Goal: Task Accomplishment & Management: Complete application form

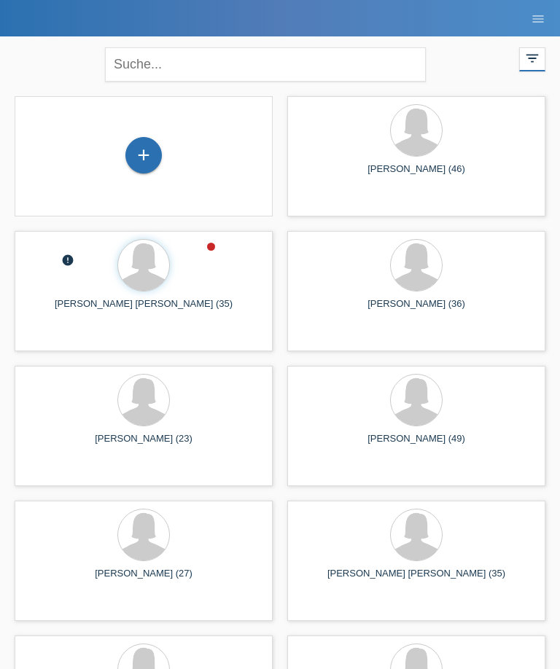
click at [218, 160] on div "+" at bounding box center [143, 156] width 235 height 39
click at [140, 155] on div "+" at bounding box center [143, 155] width 35 height 25
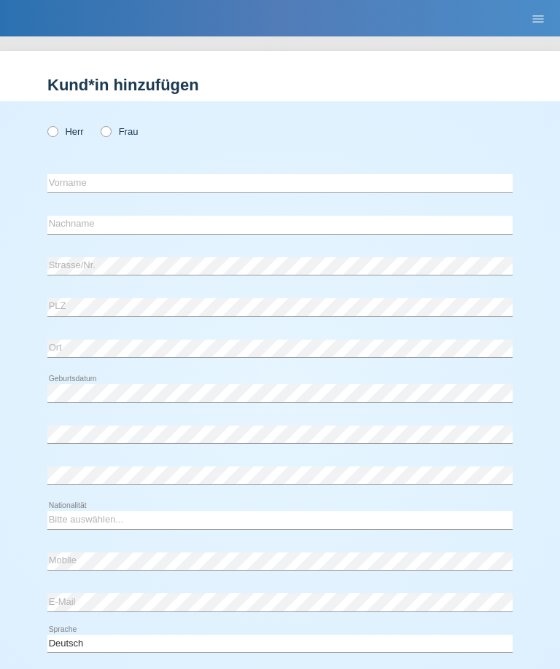
click at [98, 124] on icon at bounding box center [98, 124] width 0 height 0
click at [105, 136] on input "Frau" at bounding box center [105, 130] width 9 height 9
radio input "true"
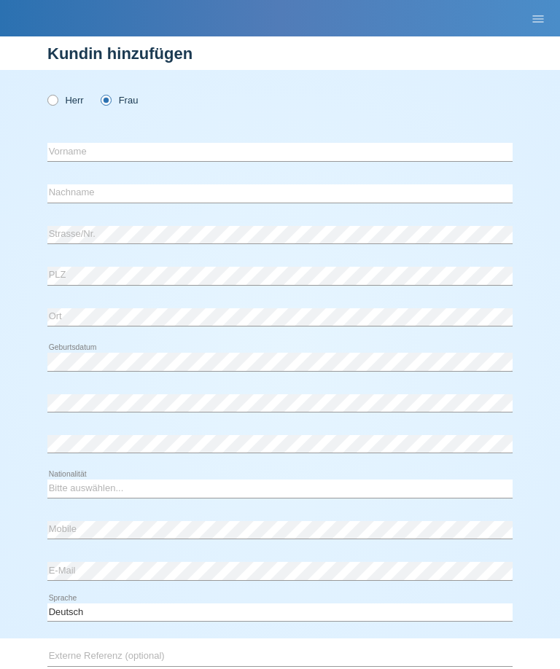
scroll to position [35, 0]
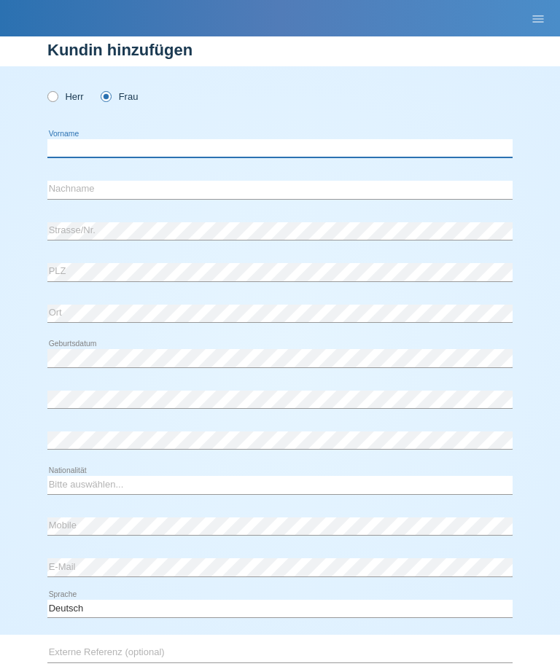
click at [119, 147] on input "text" at bounding box center [279, 148] width 465 height 18
type input "Senn"
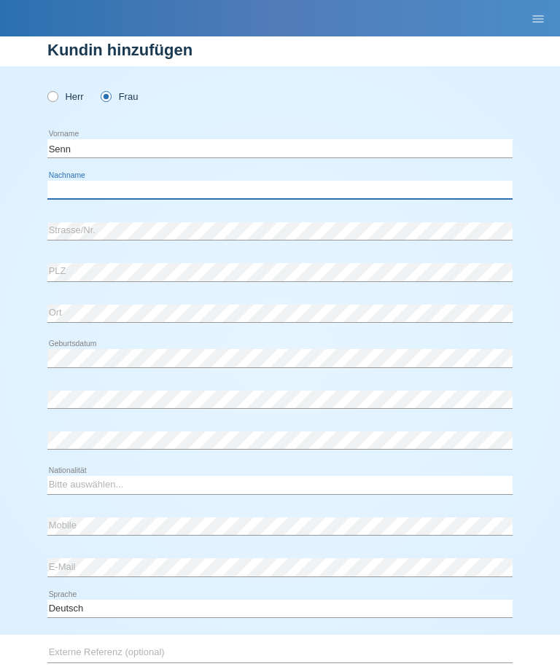
click at [174, 184] on input "text" at bounding box center [279, 190] width 465 height 18
type input "Cemile"
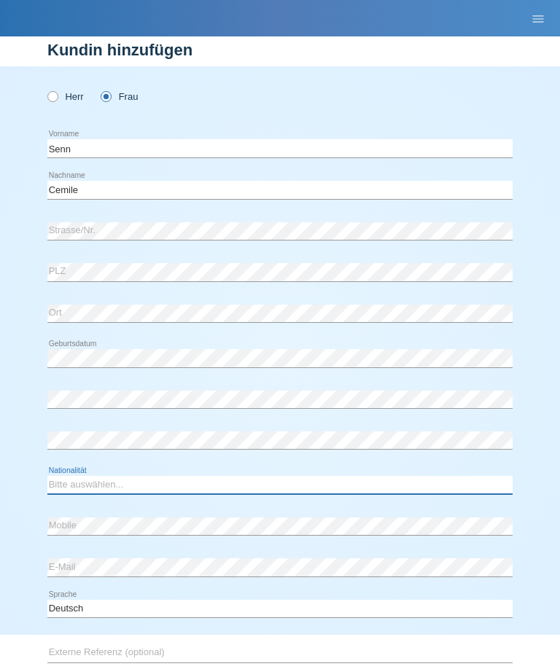
click at [153, 490] on select "Bitte auswählen... Schweiz Deutschland Liechtenstein Österreich ------------ Af…" at bounding box center [279, 485] width 465 height 18
select select "CH"
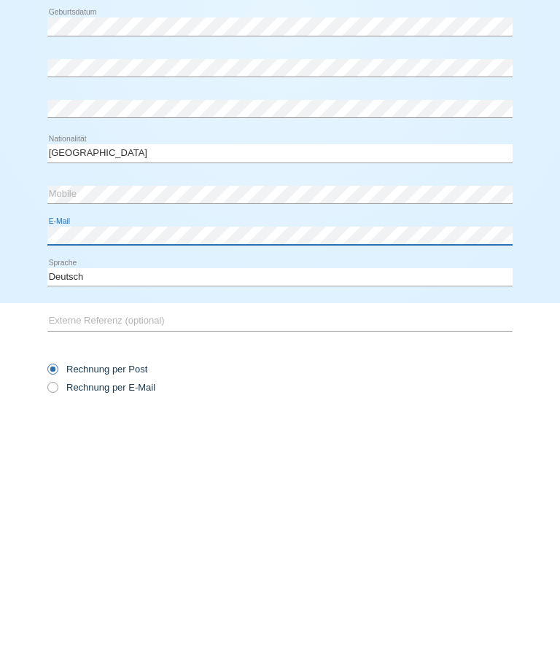
scroll to position [134, 0]
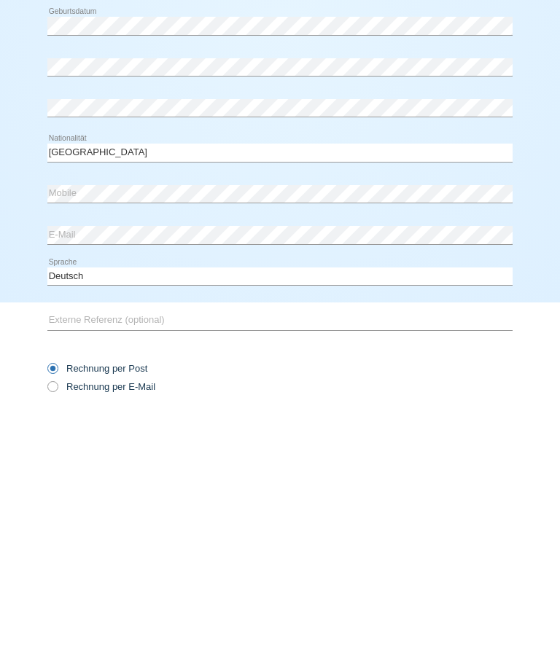
click at [121, 615] on label "Rechnung per E-Mail" at bounding box center [101, 620] width 108 height 11
click at [57, 615] on input "Rechnung per E-Mail" at bounding box center [51, 624] width 9 height 18
radio input "true"
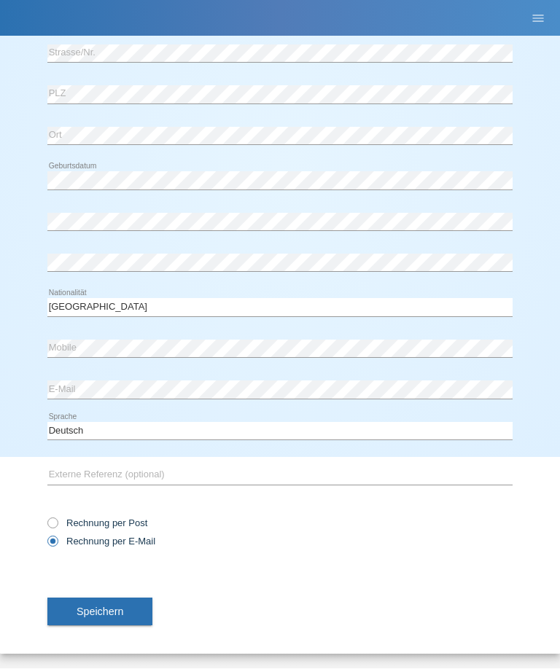
scroll to position [216, 0]
click at [116, 611] on span "Speichern" at bounding box center [100, 613] width 47 height 12
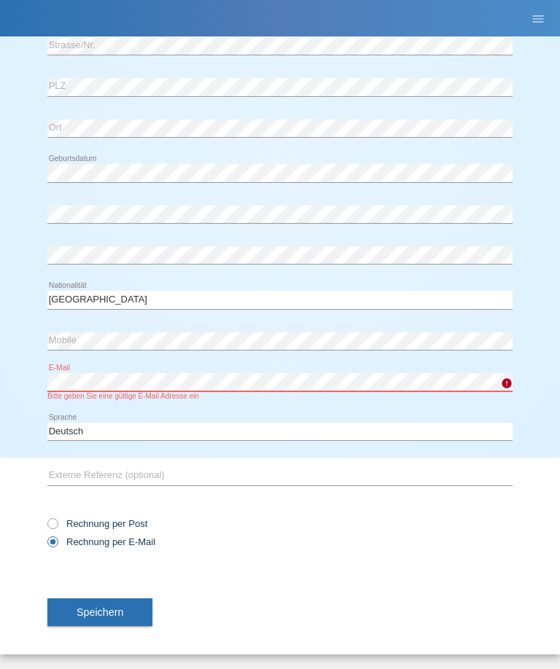
scroll to position [226, 0]
click at [521, 403] on div "Herr Frau Senn error Vorname Cemile error" at bounding box center [280, 169] width 560 height 577
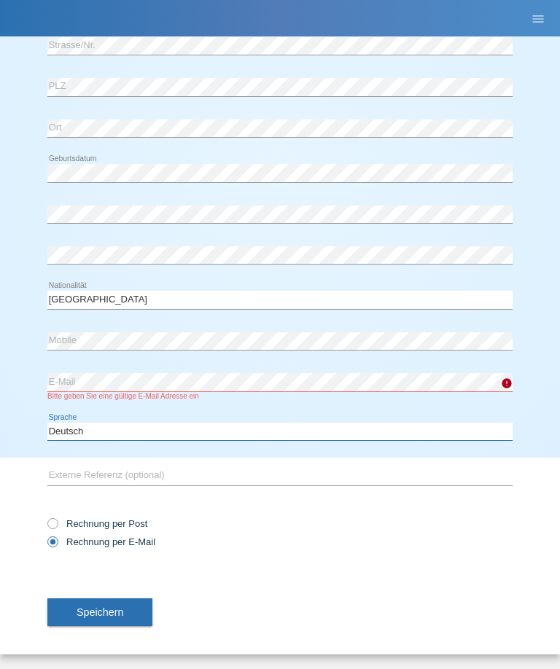
click at [387, 425] on select "Deutsch Français Italiano English" at bounding box center [279, 432] width 465 height 18
click at [128, 610] on button "Speichern" at bounding box center [99, 613] width 105 height 28
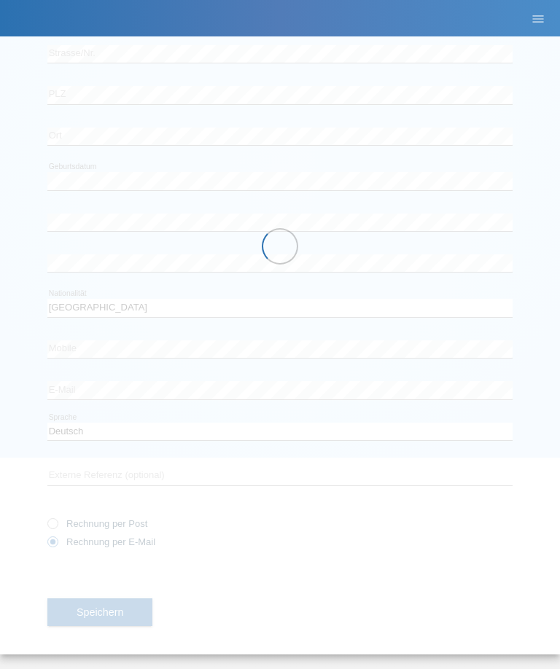
scroll to position [216, 0]
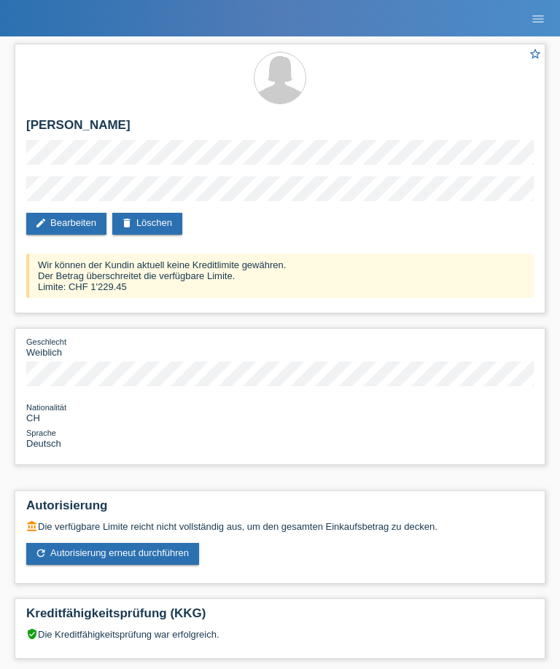
click at [62, 235] on link "edit Bearbeiten" at bounding box center [66, 224] width 80 height 22
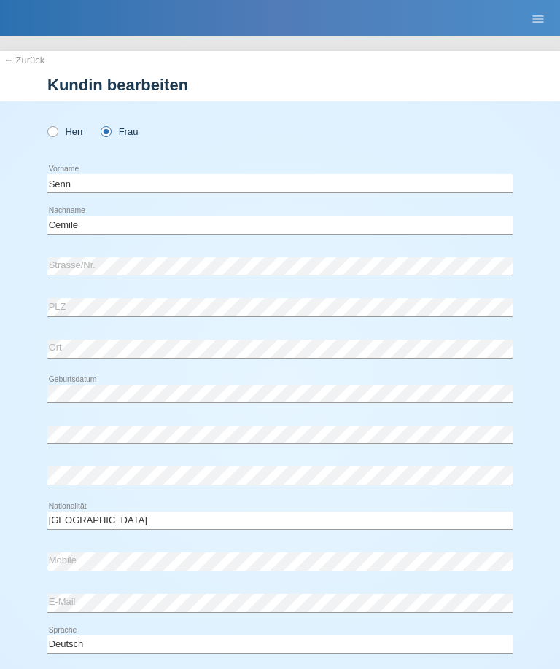
select select "CH"
click at [228, 182] on input "Senn" at bounding box center [279, 183] width 465 height 18
type input "Senn Aksüt"
click at [223, 233] on input "Cemile" at bounding box center [279, 225] width 465 height 18
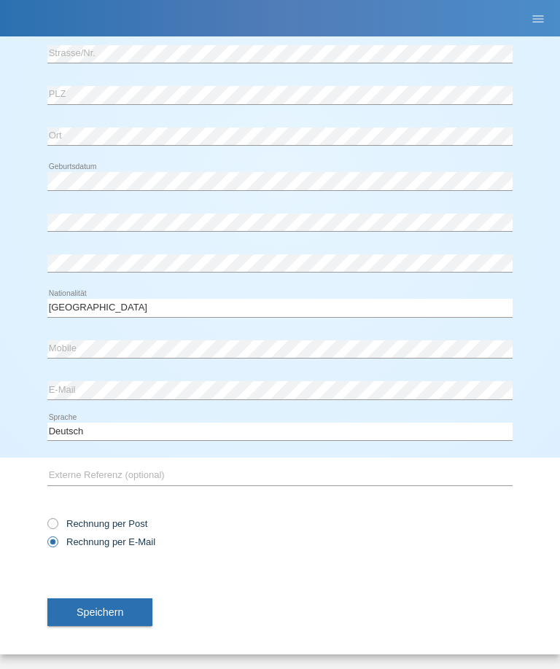
scroll to position [216, 0]
type input "Cemile Cansu"
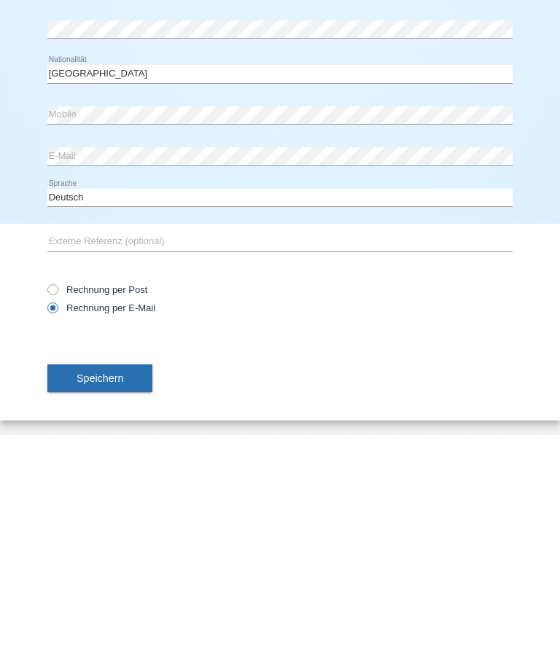
click at [120, 607] on span "Speichern" at bounding box center [100, 613] width 47 height 12
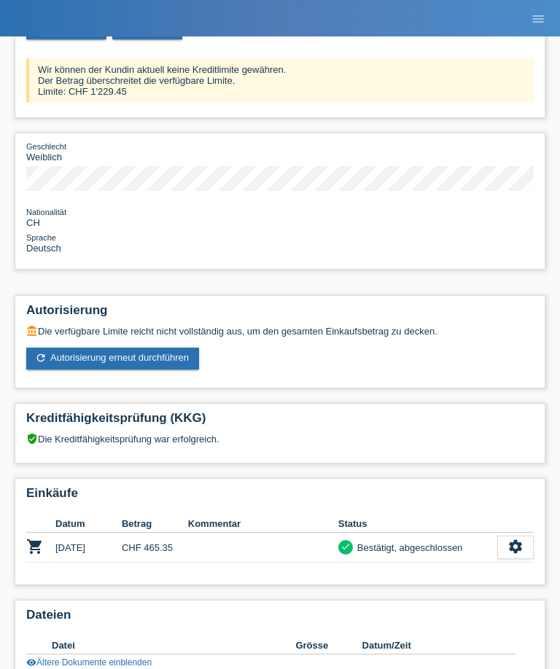
scroll to position [168, 0]
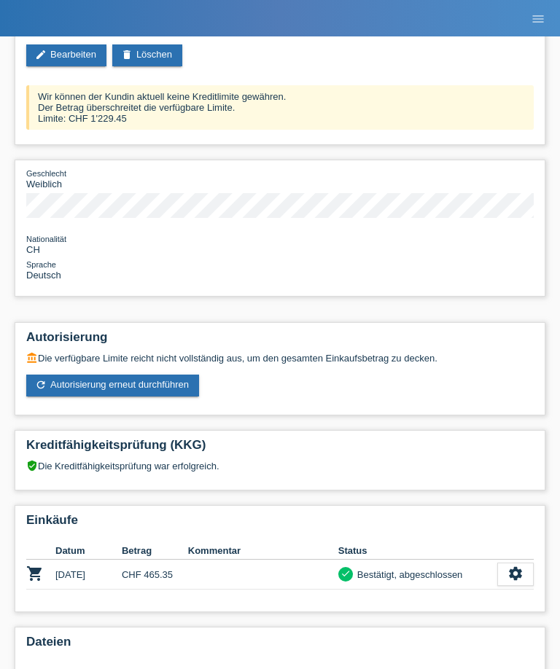
click at [109, 397] on link "refresh Autorisierung erneut durchführen" at bounding box center [112, 386] width 173 height 22
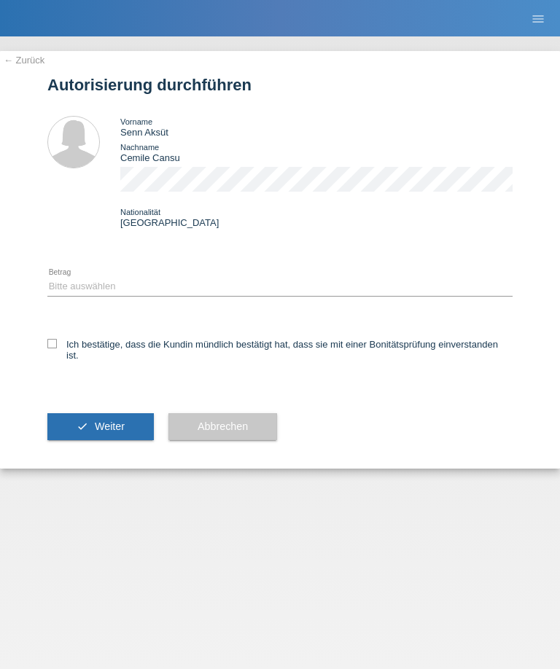
click at [83, 282] on div "Bitte auswählen CHF 1.00 - CHF 499.00 CHF 500.00 - CHF 1'999.00 CHF 2'000.00 - …" at bounding box center [279, 286] width 465 height 37
click at [330, 289] on select "Bitte auswählen CHF 1.00 - CHF 499.00 CHF 500.00 - CHF 1'999.00 CHF 2'000.00 - …" at bounding box center [279, 287] width 465 height 18
select select "1"
click at [55, 349] on icon at bounding box center [51, 343] width 9 height 9
click at [55, 349] on input "Ich bestätige, dass die Kundin mündlich bestätigt hat, dass sie mit einer Bonit…" at bounding box center [51, 343] width 9 height 9
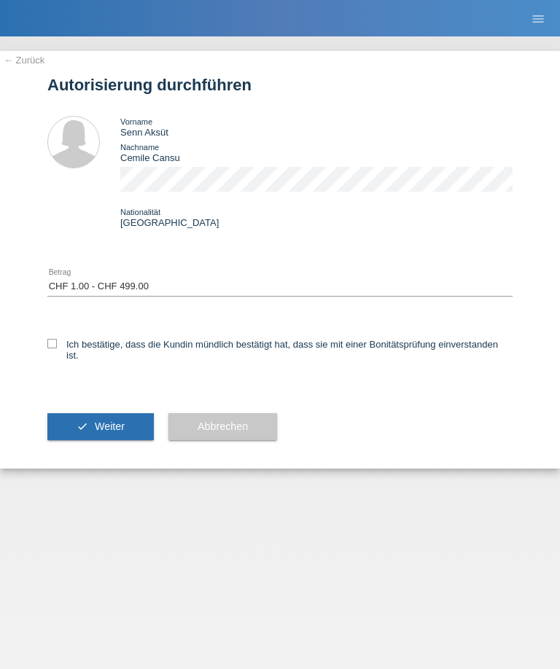
checkbox input "true"
click at [98, 432] on span "Weiter" at bounding box center [110, 427] width 30 height 12
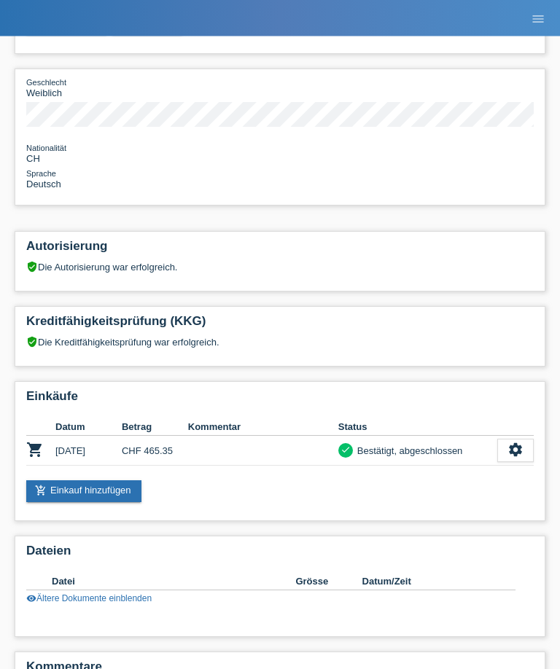
scroll to position [201, 0]
click at [84, 502] on link "add_shopping_cart Einkauf hinzufügen" at bounding box center [83, 492] width 115 height 22
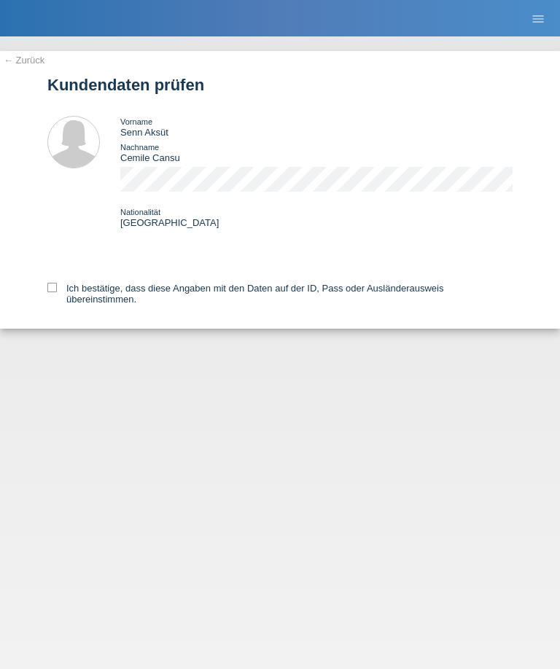
click at [36, 276] on div "← Zurück Kundendaten prüfen Vorname Senn Aksüt Nachname Cemile Cansu Nationalit…" at bounding box center [280, 190] width 560 height 278
click at [58, 285] on div "Ich bestätige, dass diese Angaben mit den Daten auf der ID, Pass oder Ausländer…" at bounding box center [279, 291] width 465 height 75
click at [56, 283] on div "Ich bestätige, dass diese Angaben mit den Daten auf der ID, Pass oder Ausländer…" at bounding box center [279, 291] width 465 height 75
click at [55, 292] on icon at bounding box center [51, 287] width 9 height 9
click at [55, 292] on input "Ich bestätige, dass diese Angaben mit den Daten auf der ID, Pass oder Ausländer…" at bounding box center [51, 287] width 9 height 9
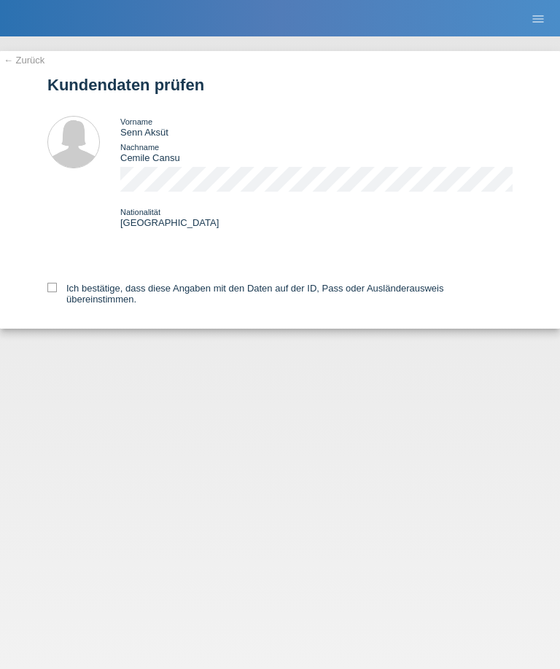
checkbox input "true"
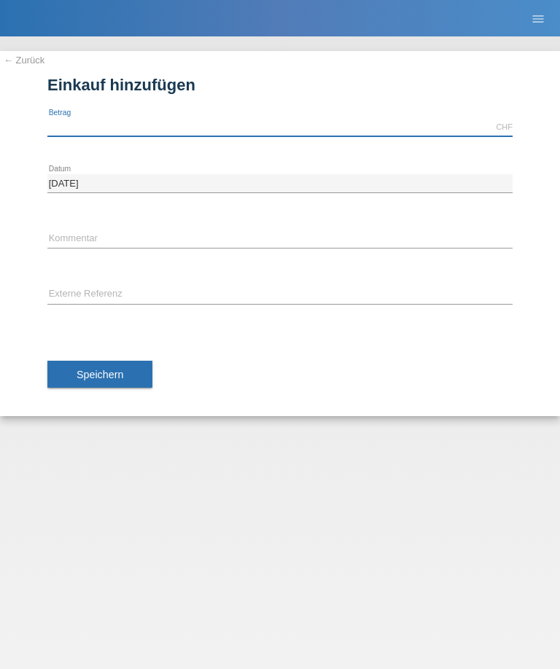
click at [72, 120] on input "text" at bounding box center [279, 127] width 465 height 18
type input "466.20"
click at [110, 376] on span "Speichern" at bounding box center [100, 375] width 47 height 12
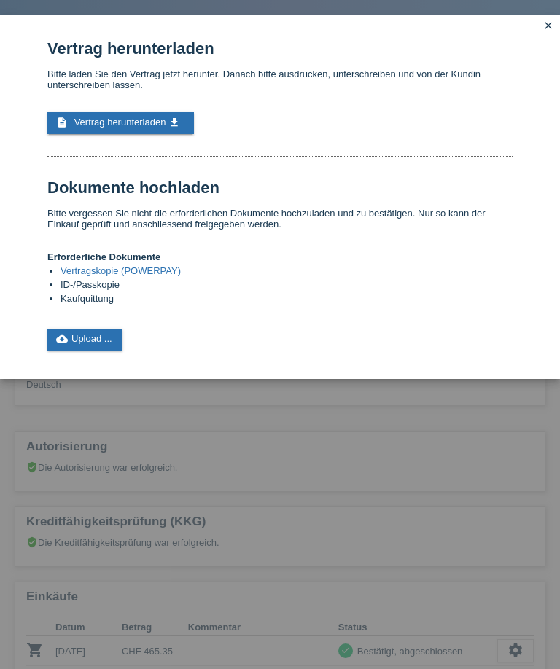
click at [128, 128] on span "Vertrag herunterladen" at bounding box center [120, 122] width 92 height 11
